Goal: Transaction & Acquisition: Purchase product/service

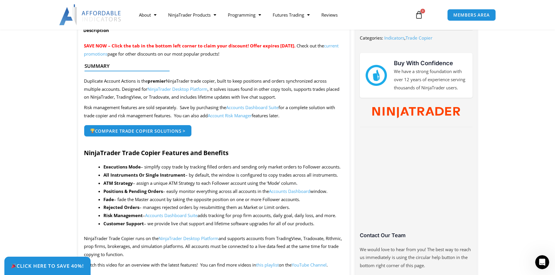
scroll to position [29, 0]
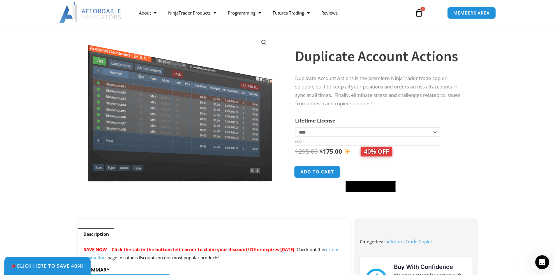
click at [312, 172] on button "Add to cart" at bounding box center [317, 172] width 47 height 13
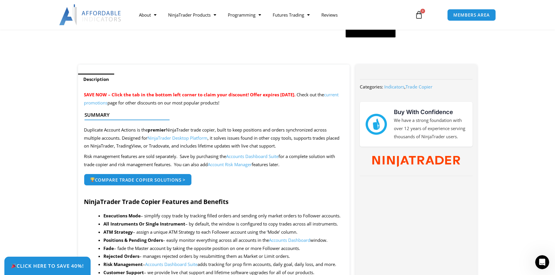
scroll to position [204, 0]
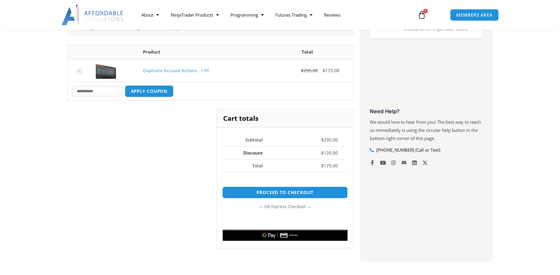
scroll to position [146, 0]
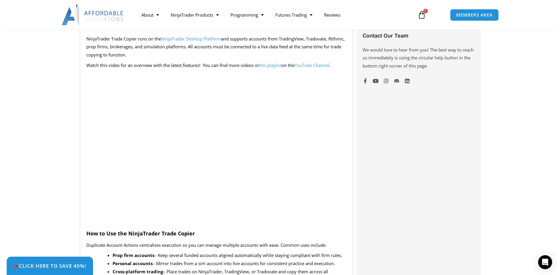
scroll to position [583, 0]
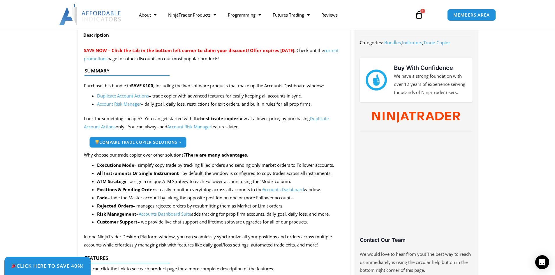
click at [108, 138] on link "Compare Trade Copier Solutions >" at bounding box center [137, 142] width 97 height 11
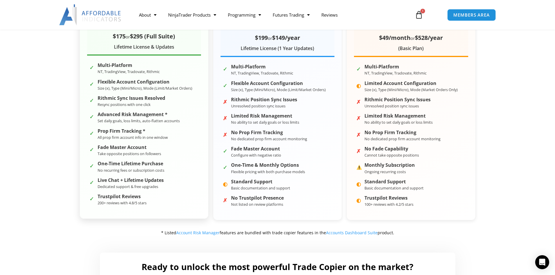
scroll to position [58, 0]
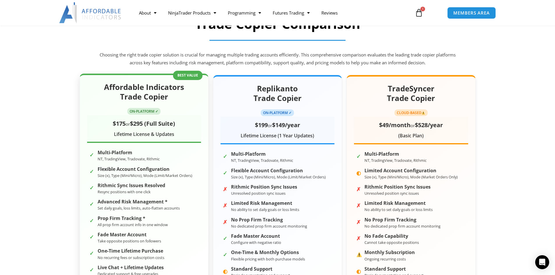
click at [182, 74] on div "Affordable Indicators Trade Copier ON-PLATFORM ✓ $175 or $295 (Full Suite) Life…" at bounding box center [144, 190] width 129 height 233
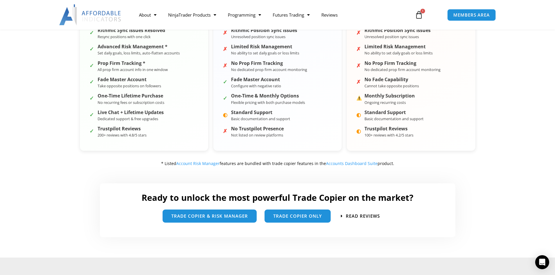
scroll to position [262, 0]
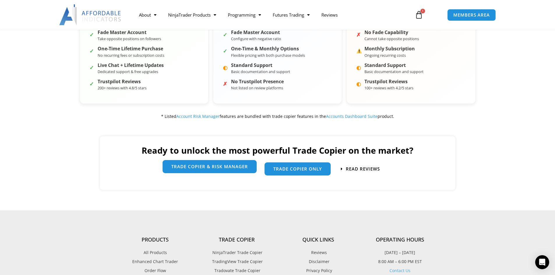
click at [203, 169] on span "trade copier & Risk manager" at bounding box center [209, 167] width 77 height 4
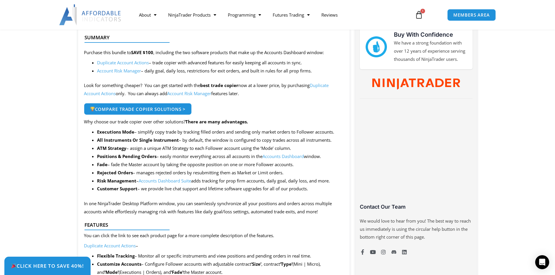
scroll to position [58, 0]
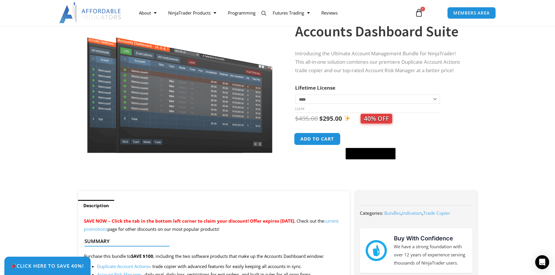
click at [316, 140] on button "Add to cart" at bounding box center [317, 139] width 47 height 13
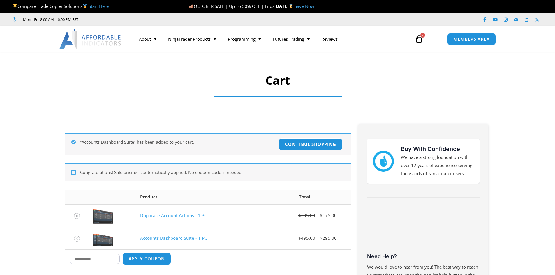
scroll to position [58, 0]
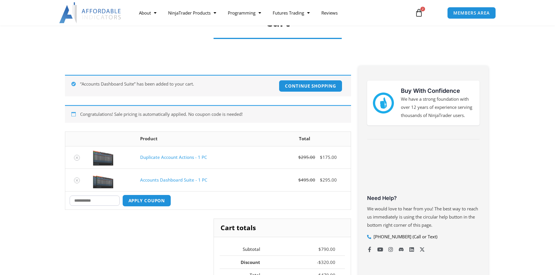
click at [80, 160] on td at bounding box center [77, 157] width 24 height 23
click at [76, 158] on icon "Remove Duplicate Account Actions - 1 PC from cart" at bounding box center [77, 158] width 4 height 4
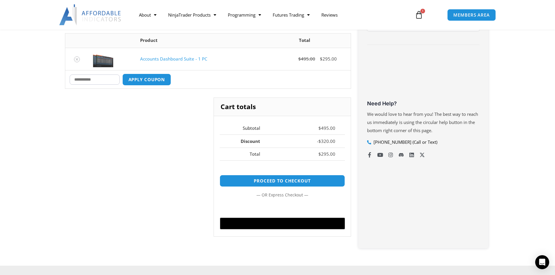
scroll to position [221, 0]
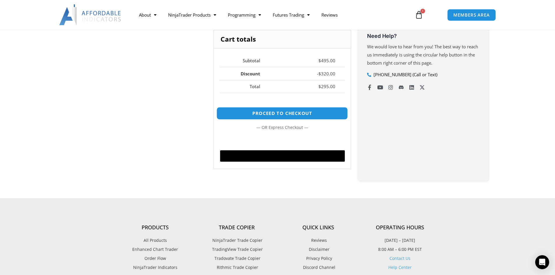
click at [298, 113] on link "Proceed to checkout" at bounding box center [282, 113] width 131 height 13
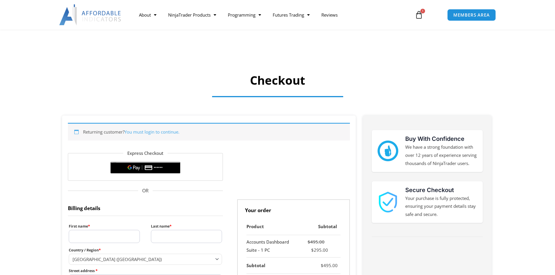
select select "**"
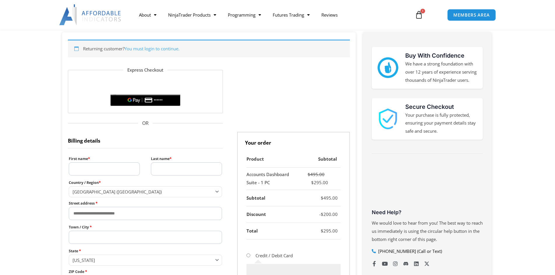
type input "******"
type input "**********"
type input "*********"
select select "**"
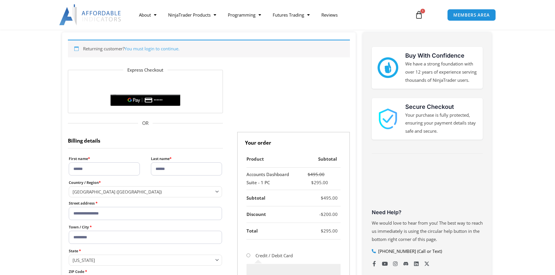
type input "*****"
type input "**********"
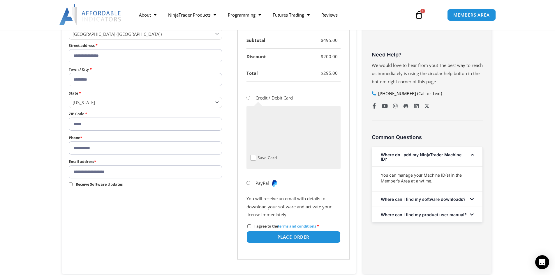
scroll to position [262, 0]
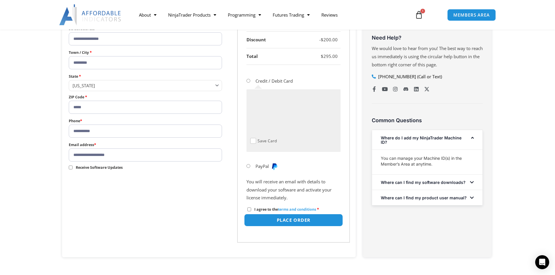
click at [299, 222] on button "Place order" at bounding box center [293, 220] width 99 height 13
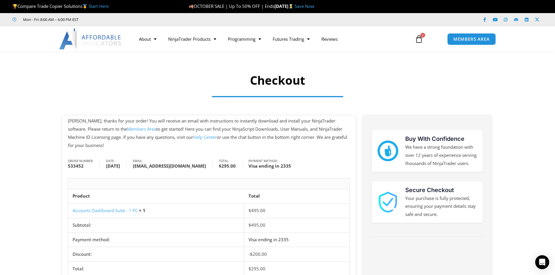
click at [127, 127] on link "Members Area" at bounding box center [141, 129] width 29 height 6
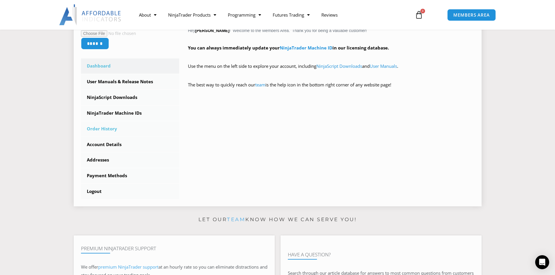
scroll to position [87, 0]
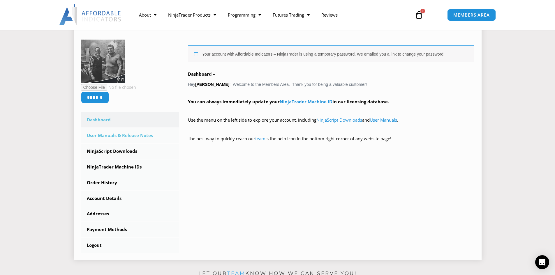
click at [112, 137] on link "User Manuals & Release Notes" at bounding box center [130, 135] width 99 height 15
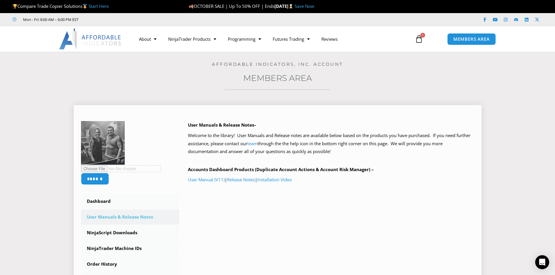
click at [101, 167] on input "file" at bounding box center [121, 169] width 80 height 7
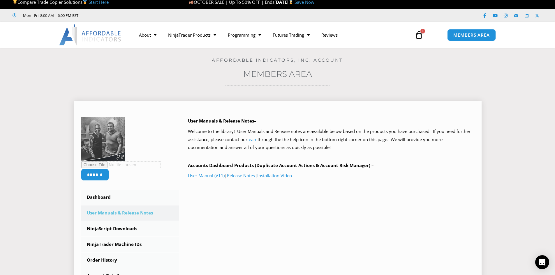
scroll to position [87, 0]
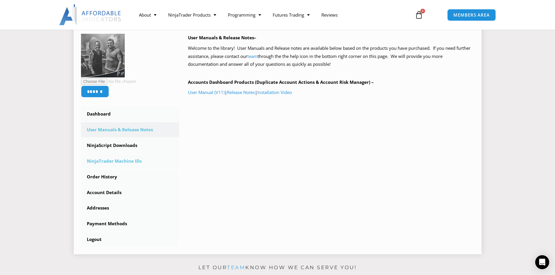
click at [117, 160] on link "NinjaTrader Machine IDs" at bounding box center [130, 161] width 99 height 15
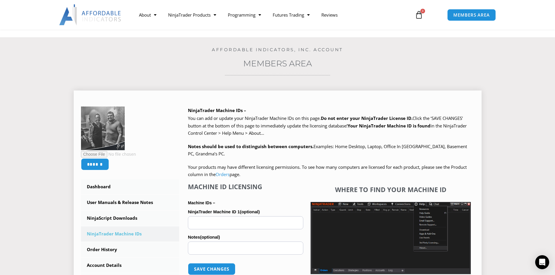
scroll to position [117, 0]
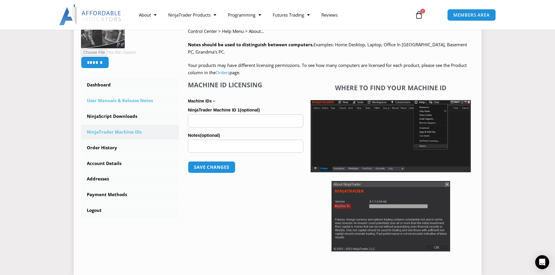
click at [108, 101] on link "User Manuals & Release Notes" at bounding box center [130, 100] width 99 height 15
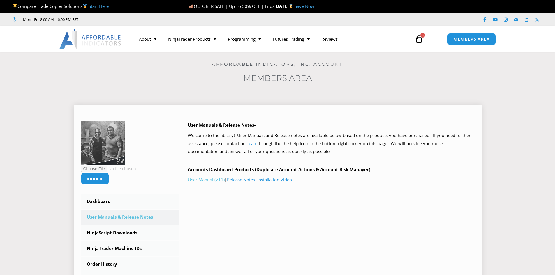
click at [206, 178] on link "User Manual (V11)" at bounding box center [206, 180] width 37 height 6
click at [117, 232] on link "NinjaScript Downloads" at bounding box center [130, 233] width 99 height 15
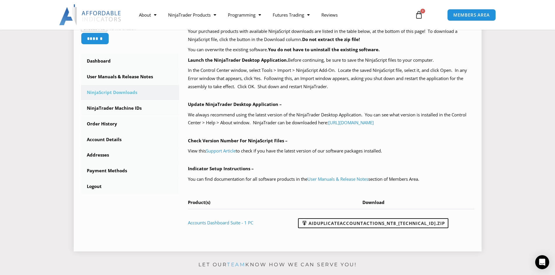
scroll to position [204, 0]
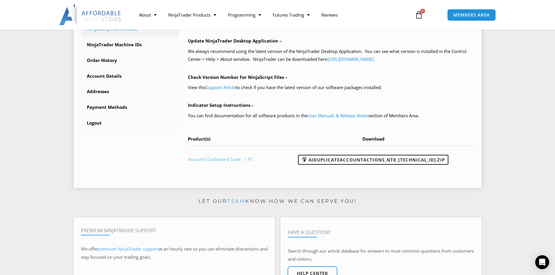
click at [225, 160] on link "Accounts Dashboard Suite - 1 PC" at bounding box center [220, 159] width 65 height 6
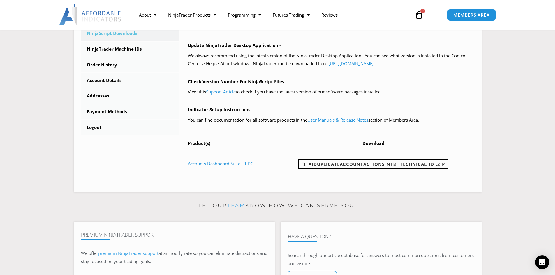
scroll to position [200, 0]
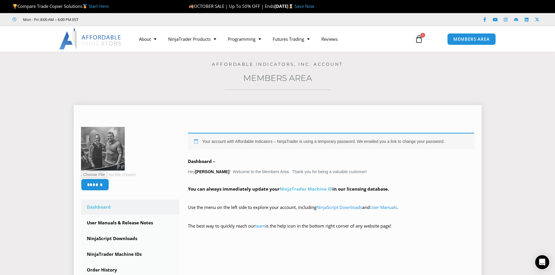
click at [305, 187] on link "NinjaTrader Machine ID" at bounding box center [306, 189] width 53 height 6
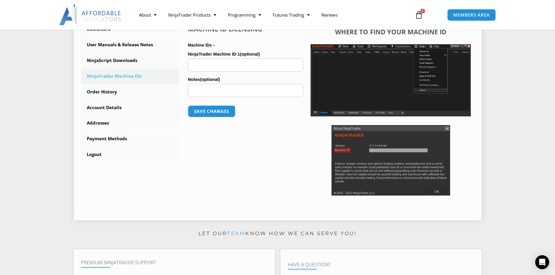
scroll to position [117, 0]
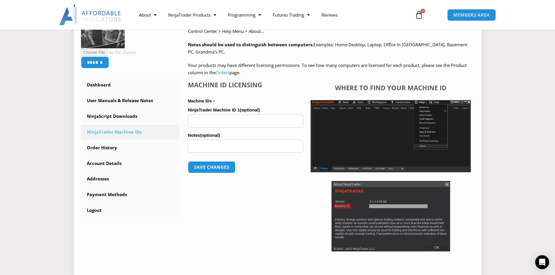
click at [455, 82] on div "Where to find your Machine ID" at bounding box center [391, 168] width 166 height 174
click at [234, 121] on input "NinjaTrader Machine ID 1 (optional)" at bounding box center [245, 121] width 115 height 13
paste input "**********"
type input "**********"
click at [216, 167] on button "Save changes" at bounding box center [212, 167] width 50 height 13
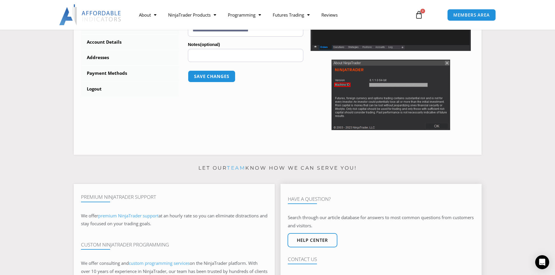
scroll to position [117, 0]
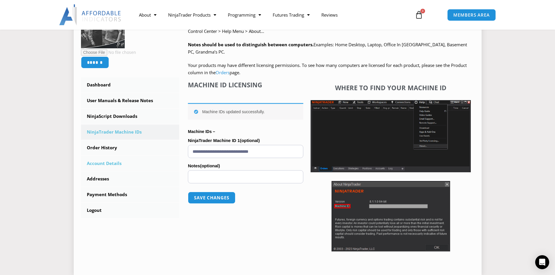
click at [124, 164] on link "Account Details" at bounding box center [130, 163] width 99 height 15
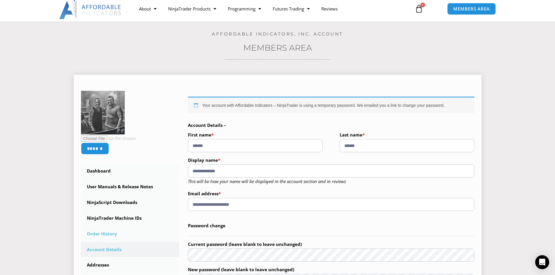
scroll to position [58, 0]
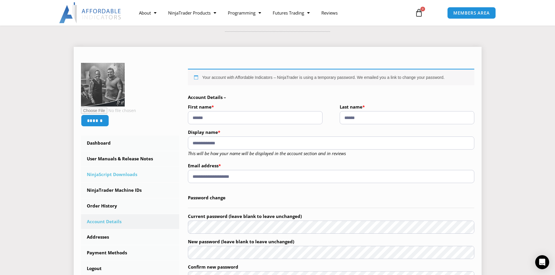
click at [110, 175] on link "NinjaScript Downloads" at bounding box center [130, 174] width 99 height 15
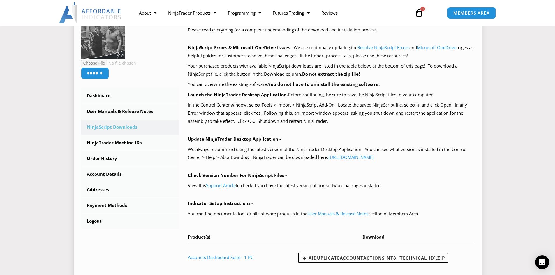
scroll to position [146, 0]
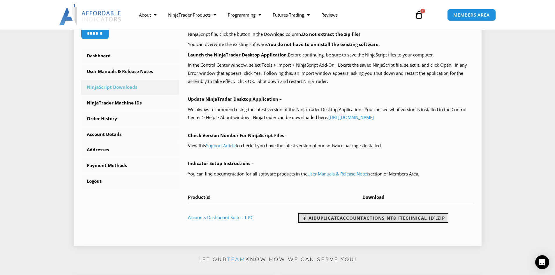
click at [372, 217] on link "AIDuplicateAccountActions_NT8_[TECHNICAL_ID].zip" at bounding box center [373, 218] width 150 height 10
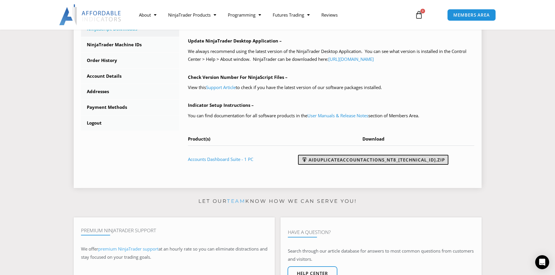
scroll to position [58, 0]
